Goal: Check status: Check status

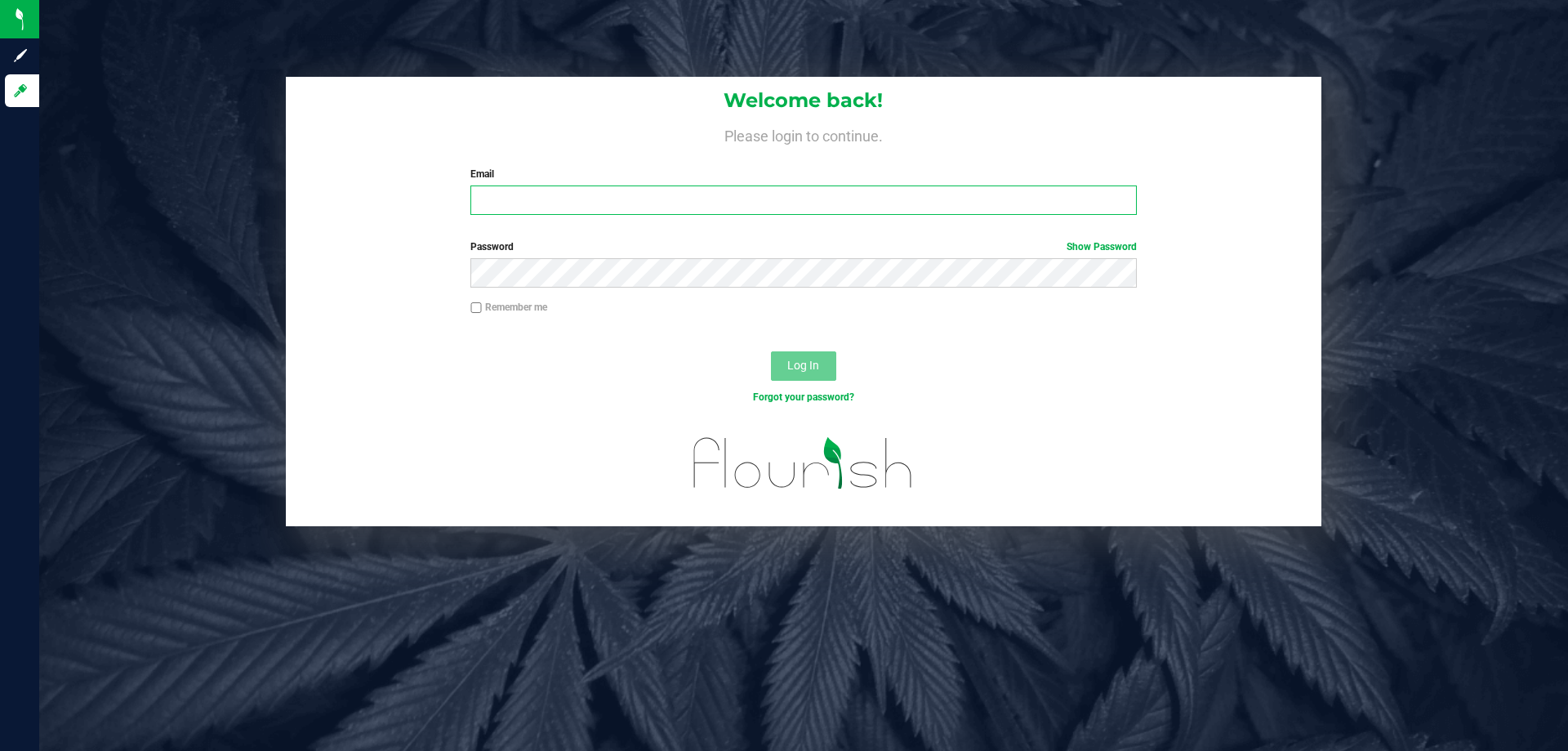
click at [979, 207] on input "Email" at bounding box center [803, 200] width 665 height 29
type input "[EMAIL_ADDRESS][DOMAIN_NAME]"
click at [771, 352] on button "Log In" at bounding box center [804, 366] width 66 height 29
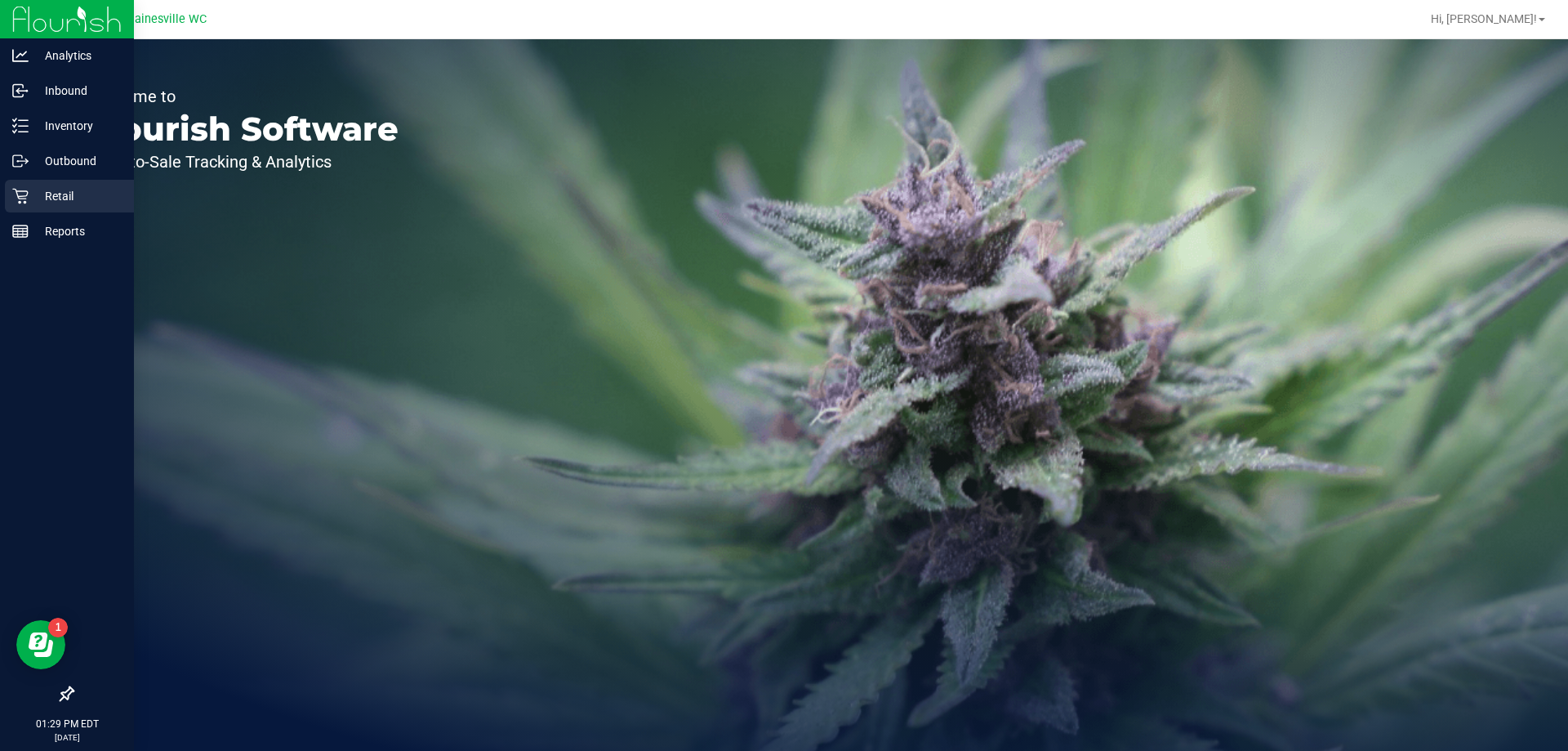
click at [22, 188] on icon at bounding box center [20, 195] width 16 height 16
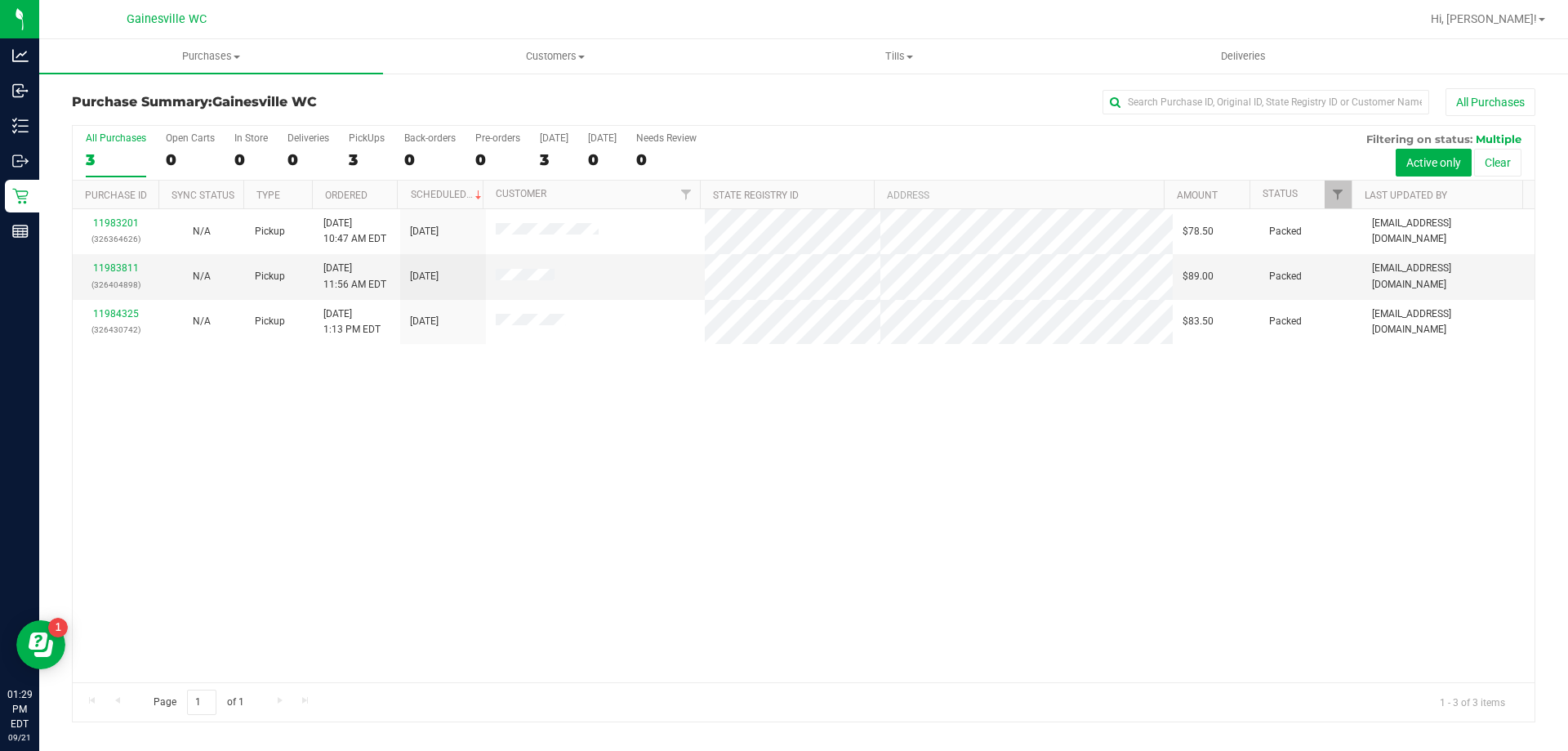
click at [363, 508] on div "11983201 (326364626) N/A Pickup [DATE] 10:47 AM EDT 9/21/2025 $78.50 Packed [EM…" at bounding box center [803, 445] width 1461 height 473
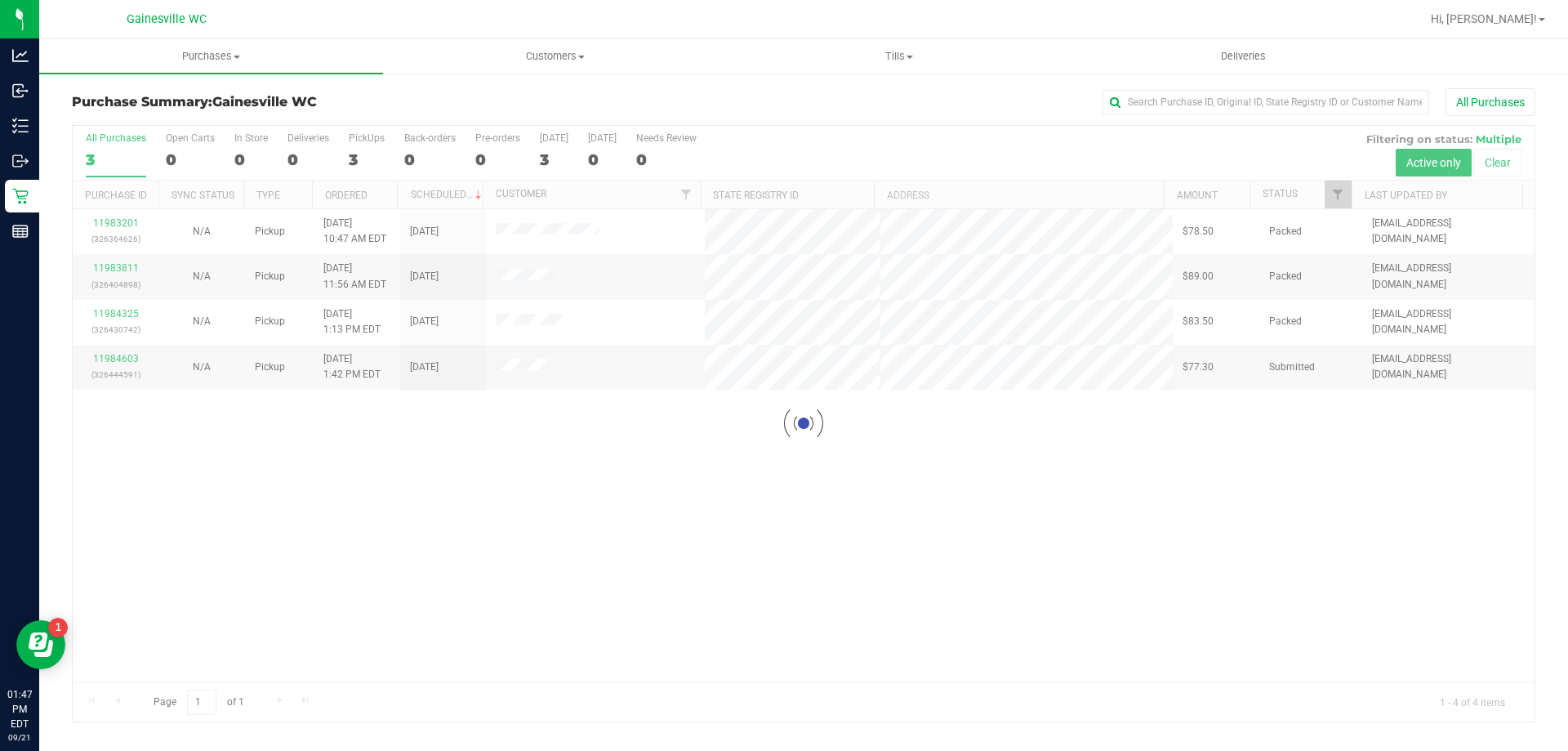
click at [502, 493] on div at bounding box center [803, 423] width 1461 height 596
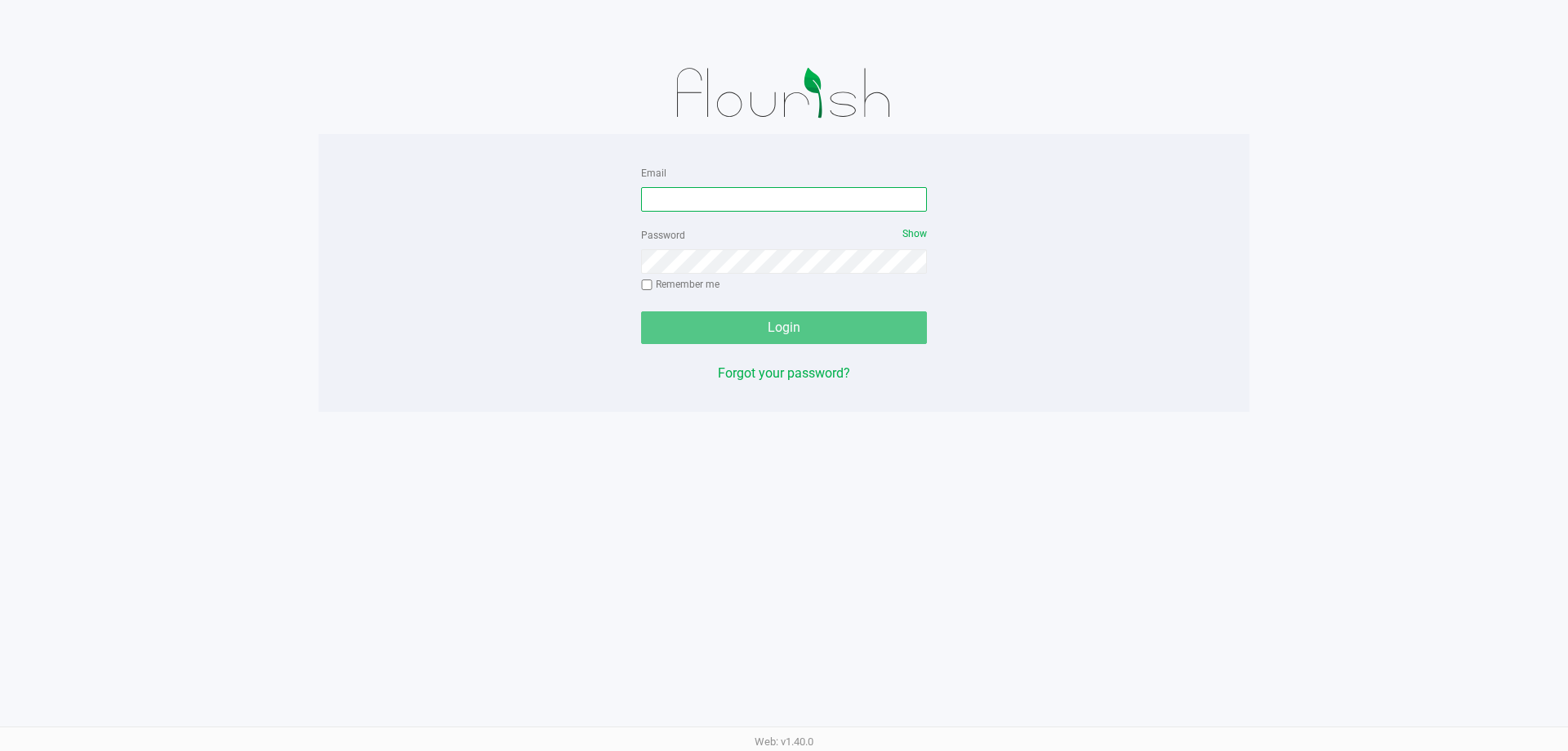
click at [743, 196] on input "Email" at bounding box center [783, 199] width 286 height 25
type input "[EMAIL_ADDRESS][DOMAIN_NAME]"
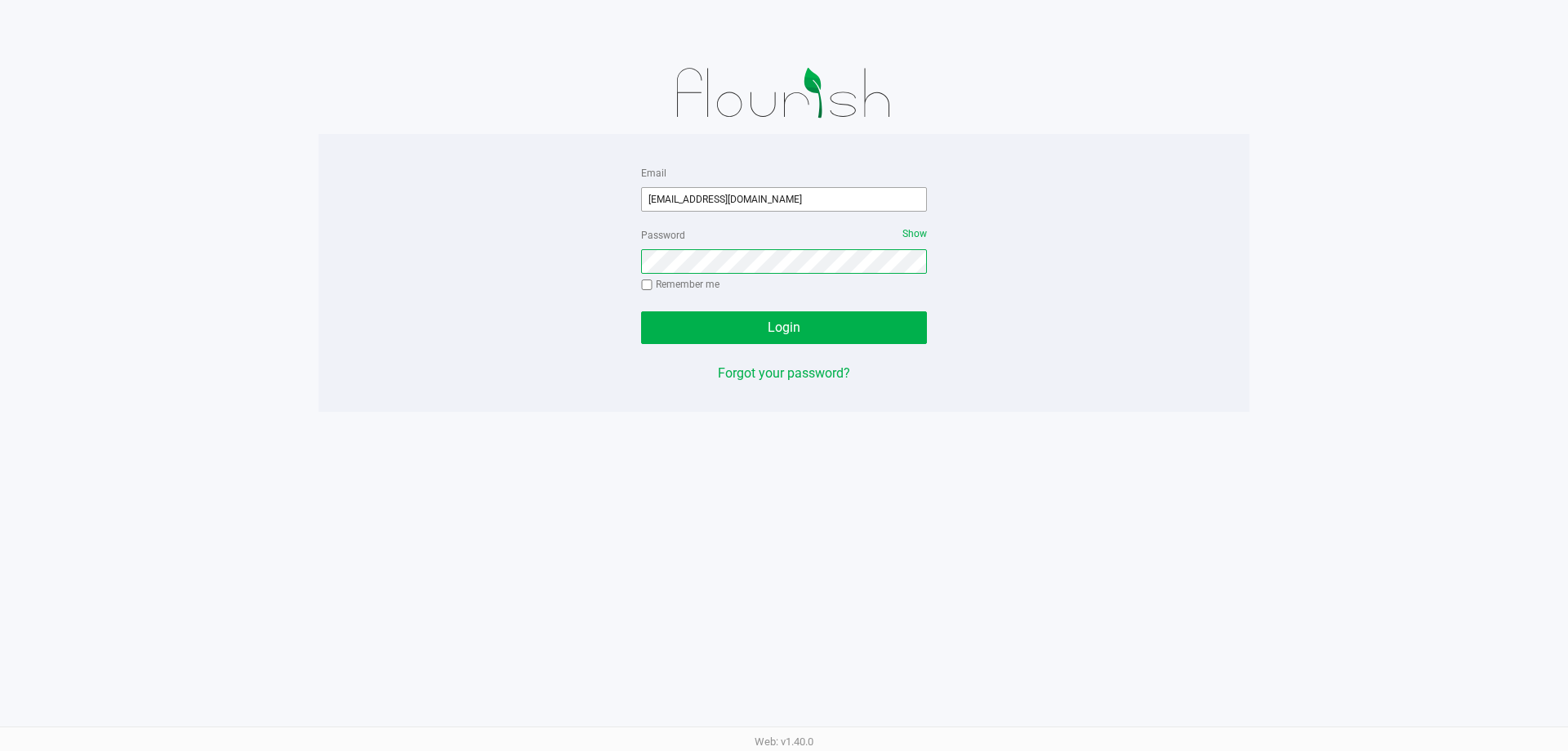
click at [641, 311] on button "Login" at bounding box center [783, 328] width 286 height 32
